Goal: Use online tool/utility: Utilize a website feature to perform a specific function

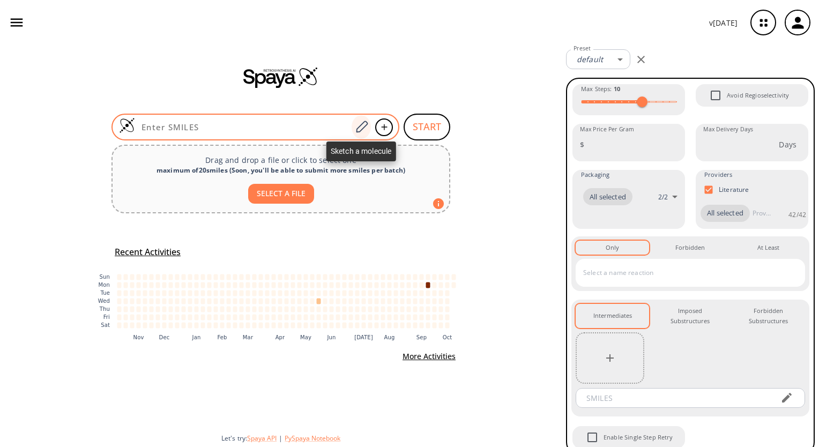
click at [365, 122] on icon at bounding box center [361, 127] width 14 height 14
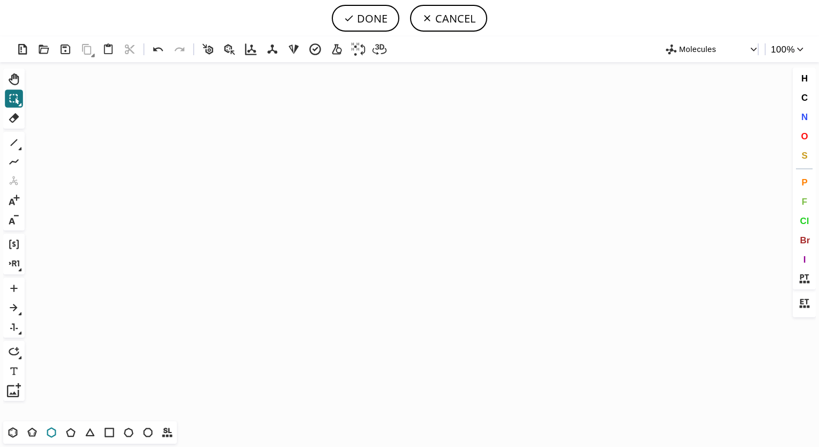
click at [55, 433] on icon at bounding box center [51, 432] width 9 height 10
click at [311, 257] on icon "Created with [PERSON_NAME] 2.3.0" at bounding box center [409, 241] width 761 height 359
click at [806, 114] on span "N" at bounding box center [804, 117] width 6 height 10
click at [310, 277] on tspan "N" at bounding box center [310, 277] width 5 height 8
click at [10, 140] on icon at bounding box center [14, 143] width 14 height 14
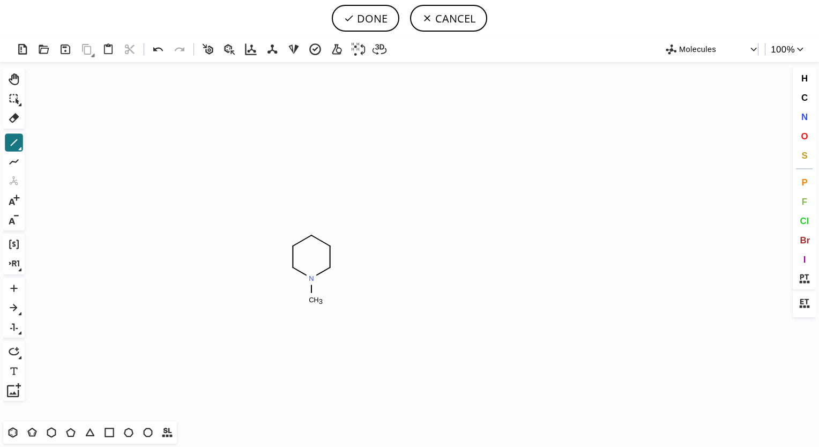
drag, startPoint x: 314, startPoint y: 279, endPoint x: 313, endPoint y: 306, distance: 26.8
click at [15, 144] on icon at bounding box center [14, 143] width 14 height 14
drag, startPoint x: 311, startPoint y: 299, endPoint x: 288, endPoint y: 316, distance: 29.2
drag, startPoint x: 802, startPoint y: 133, endPoint x: 403, endPoint y: 390, distance: 474.5
click at [403, 390] on div "Created with [PERSON_NAME] 2.3.0 N C H 2 N Molecules 100 % Ctrl+Alt+H Shift+Tab…" at bounding box center [409, 241] width 819 height 411
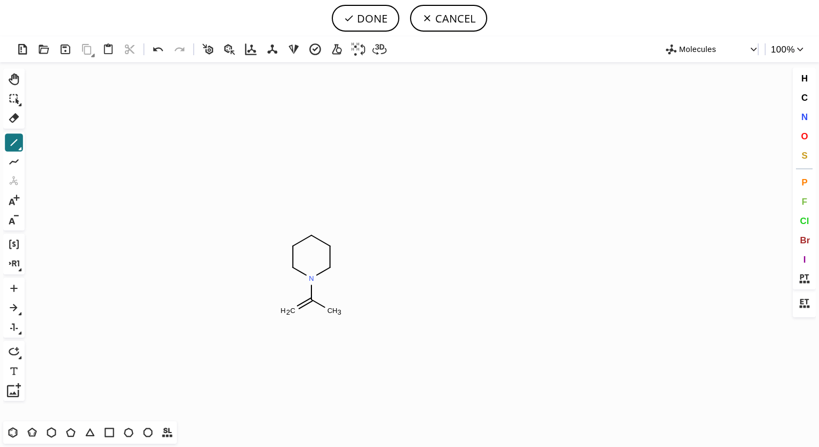
drag, startPoint x: 311, startPoint y: 300, endPoint x: 340, endPoint y: 314, distance: 32.4
click at [808, 136] on button "O" at bounding box center [805, 136] width 18 height 18
click at [288, 310] on tspan "O" at bounding box center [288, 310] width 5 height 8
click at [13, 143] on icon at bounding box center [14, 143] width 14 height 14
drag, startPoint x: 310, startPoint y: 233, endPoint x: 313, endPoint y: 196, distance: 37.7
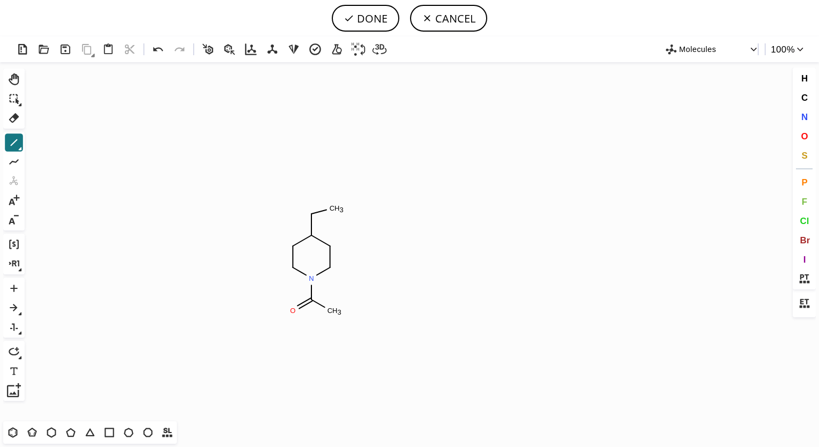
drag, startPoint x: 313, startPoint y: 213, endPoint x: 350, endPoint y: 208, distance: 36.8
click at [48, 429] on icon at bounding box center [51, 433] width 14 height 14
click at [354, 198] on icon "Created with [PERSON_NAME] 2.3.0 N O C H 3 C H 3 O" at bounding box center [409, 241] width 761 height 359
click at [13, 139] on icon at bounding box center [14, 143] width 14 height 14
drag, startPoint x: 331, startPoint y: 207, endPoint x: 347, endPoint y: 211, distance: 16.4
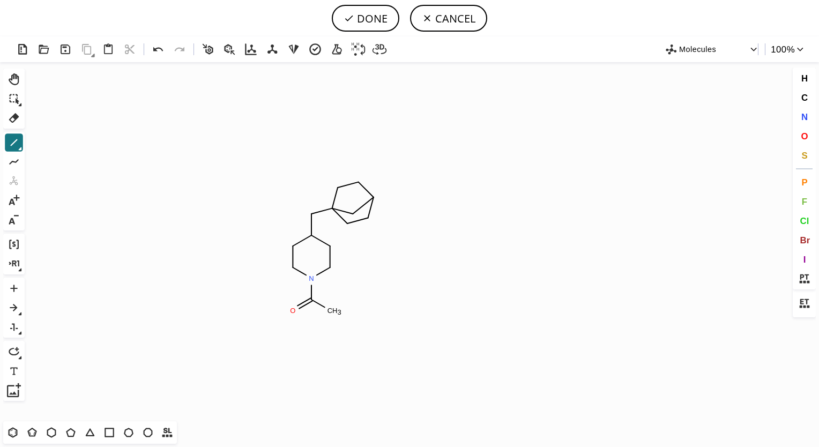
drag, startPoint x: 351, startPoint y: 212, endPoint x: 377, endPoint y: 192, distance: 33.2
click at [363, 18] on button "DONE" at bounding box center [366, 18] width 68 height 27
type input "C1CN(C(C)=O)CCC1CC12CC(CC1)CC2"
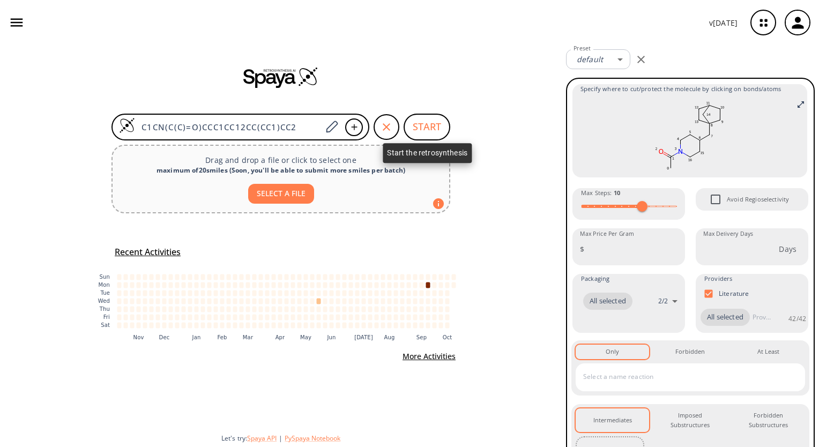
click at [419, 124] on button "START" at bounding box center [427, 127] width 47 height 27
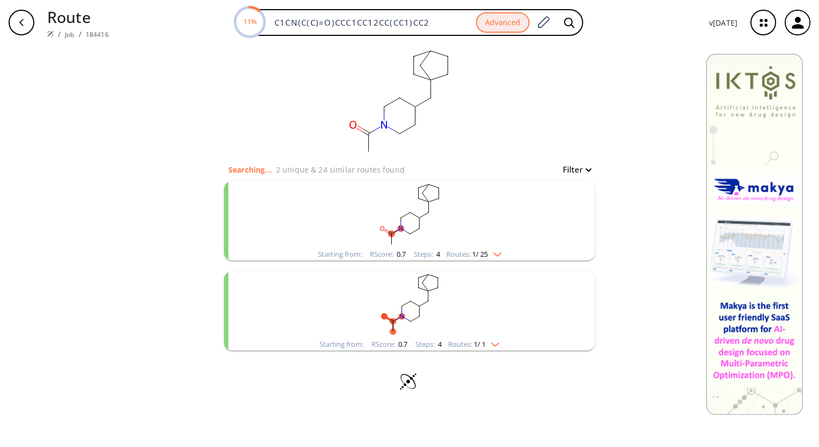
click at [500, 254] on img "clusters" at bounding box center [495, 252] width 14 height 9
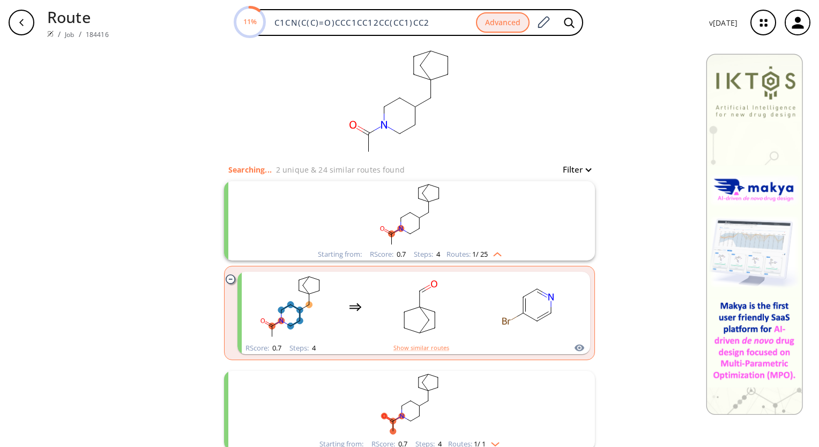
click at [482, 229] on rect "clusters" at bounding box center [409, 214] width 279 height 67
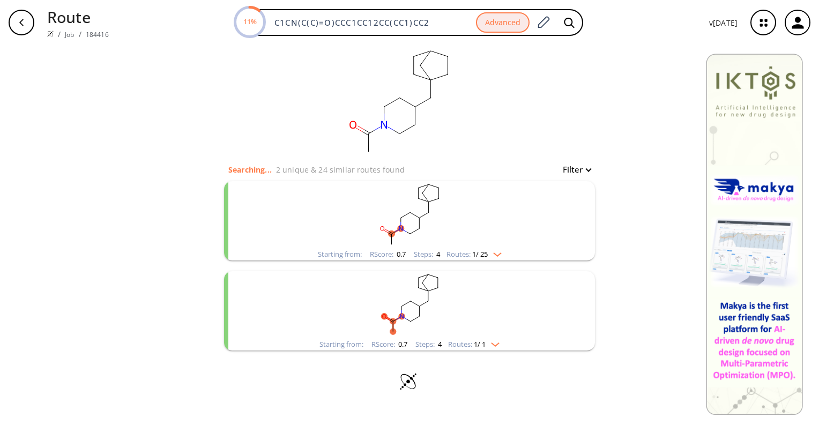
click at [416, 213] on rect "clusters" at bounding box center [409, 214] width 279 height 67
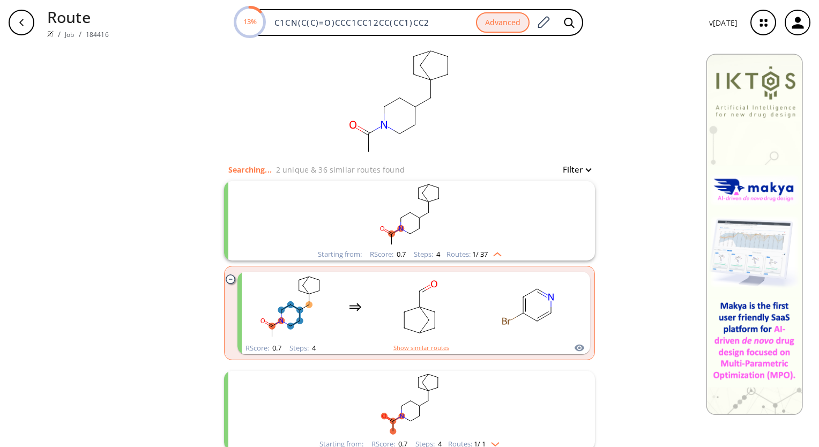
scroll to position [62, 0]
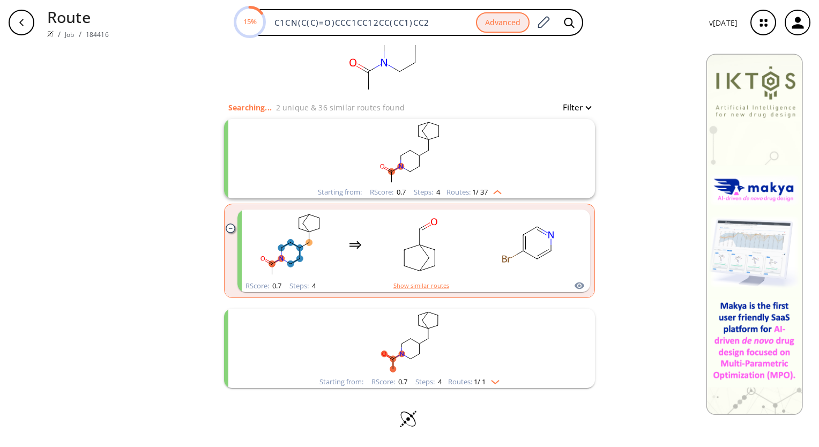
click at [417, 159] on rect "clusters" at bounding box center [409, 152] width 279 height 67
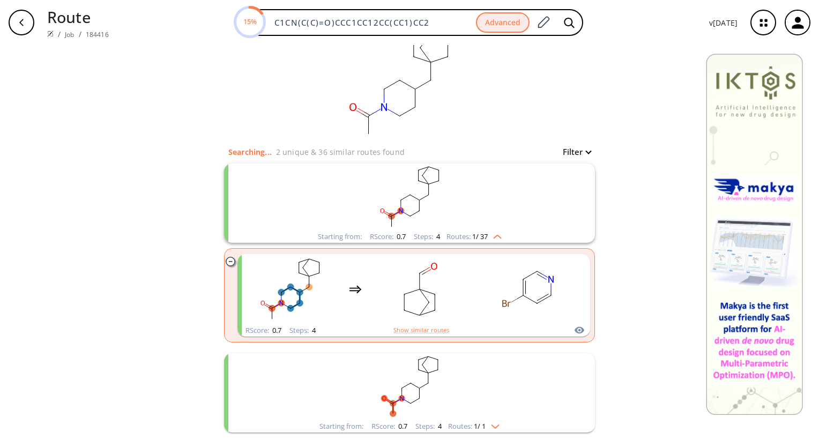
scroll to position [0, 0]
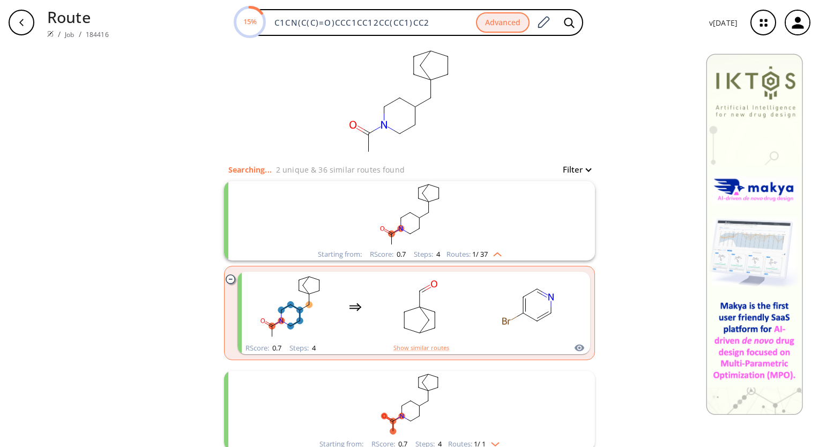
click at [417, 181] on rect "clusters" at bounding box center [409, 214] width 279 height 67
click at [414, 200] on rect "clusters" at bounding box center [409, 214] width 279 height 67
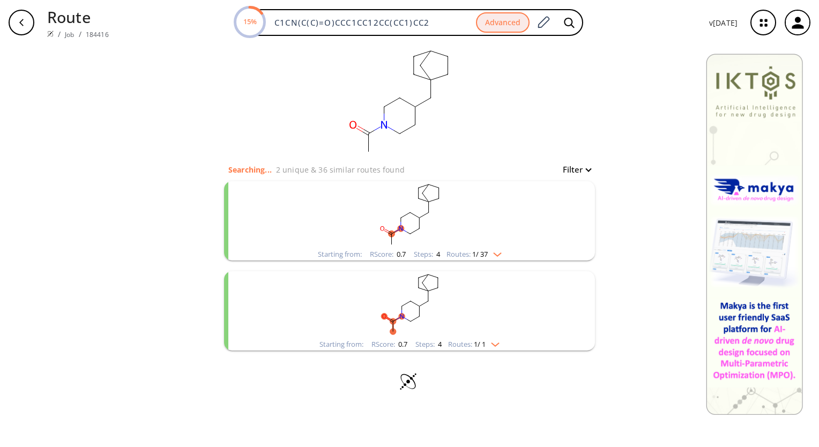
click at [414, 200] on rect "clusters" at bounding box center [409, 214] width 279 height 67
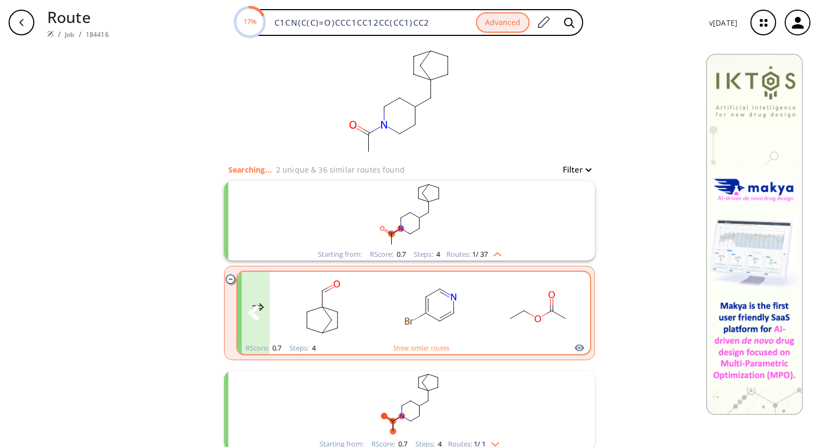
click at [568, 311] on icon "clusters" at bounding box center [574, 313] width 12 height 15
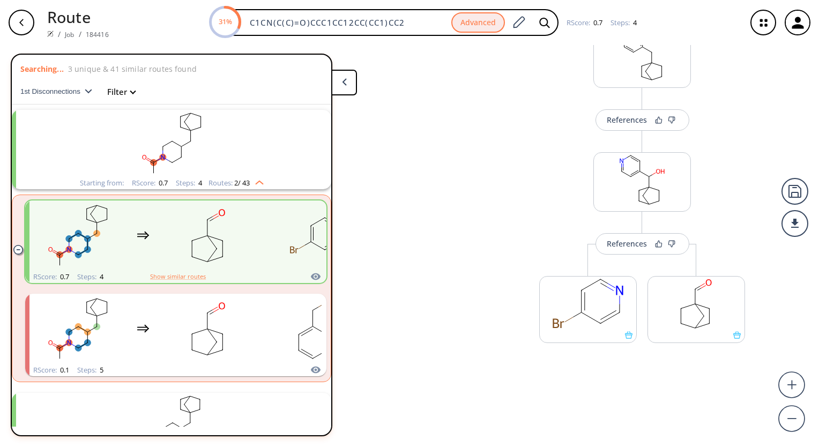
scroll to position [300, 0]
